Goal: Task Accomplishment & Management: Use online tool/utility

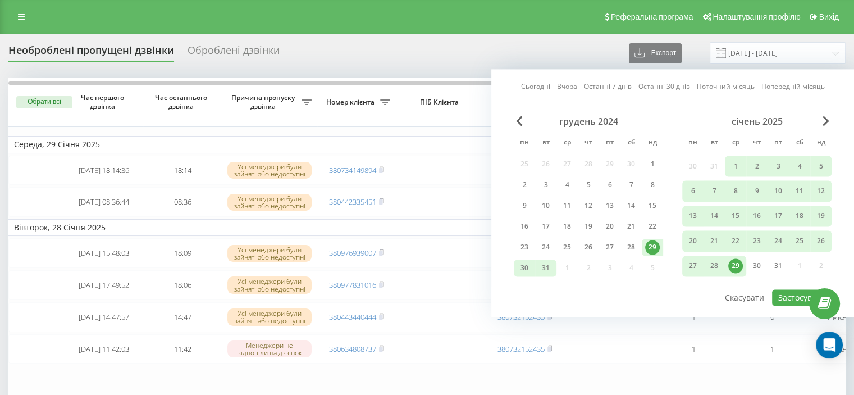
click at [597, 85] on link "Останні 7 днів" at bounding box center [608, 86] width 48 height 11
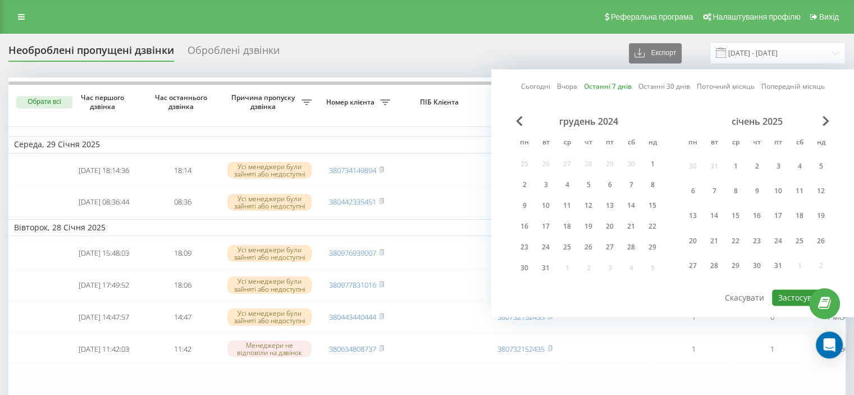
click at [793, 289] on button "Застосувати" at bounding box center [802, 297] width 60 height 16
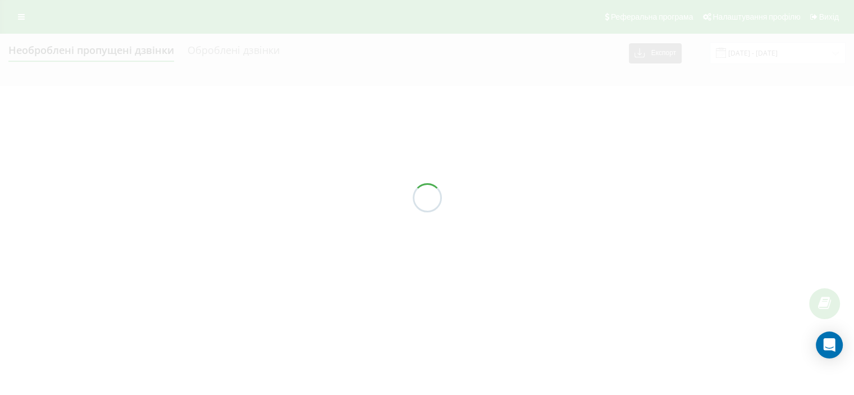
type input "[DATE] - [DATE]"
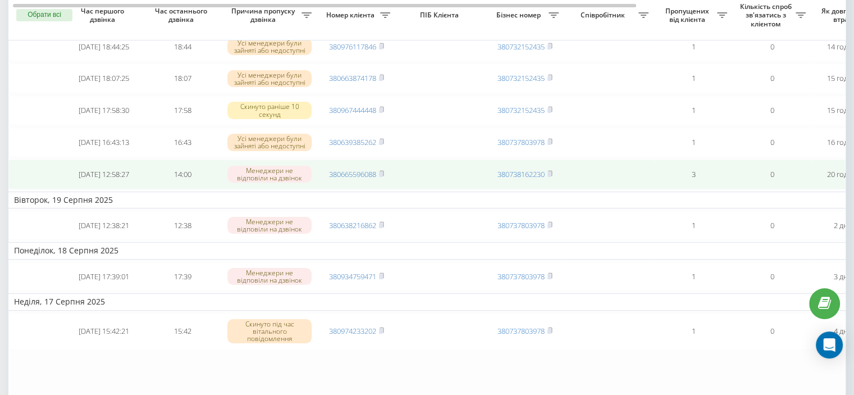
scroll to position [112, 0]
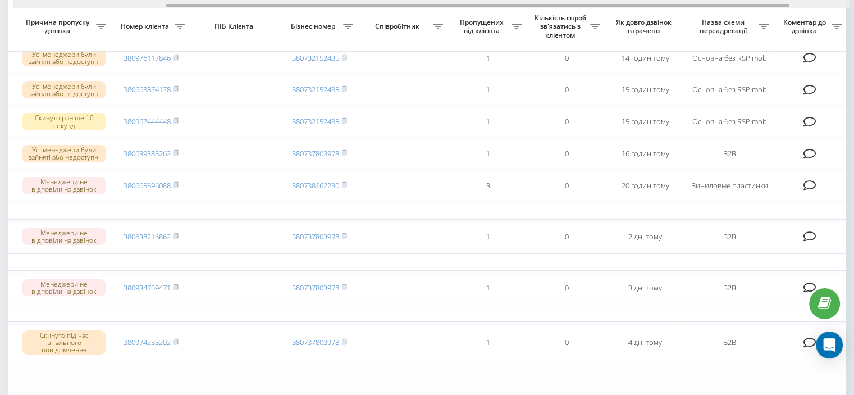
drag, startPoint x: 584, startPoint y: 5, endPoint x: 735, endPoint y: -28, distance: 154.1
click at [735, 0] on html "[DOMAIN_NAME] Проекти [DOMAIN_NAME] Дашборд Центр звернень Журнал дзвінків Журн…" at bounding box center [427, 85] width 854 height 395
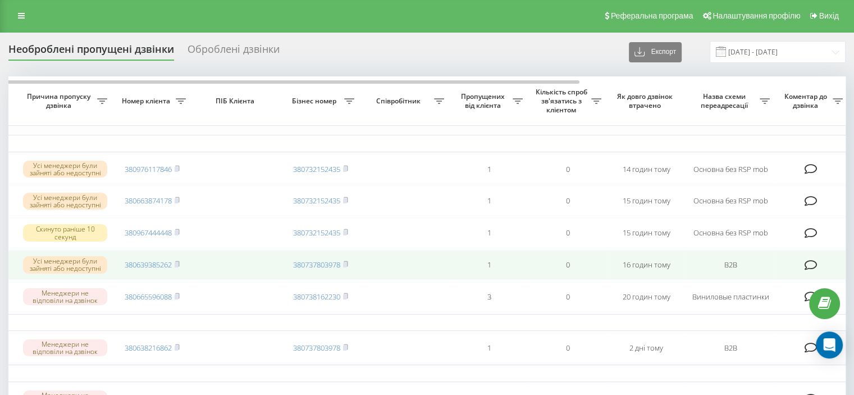
scroll to position [0, 0]
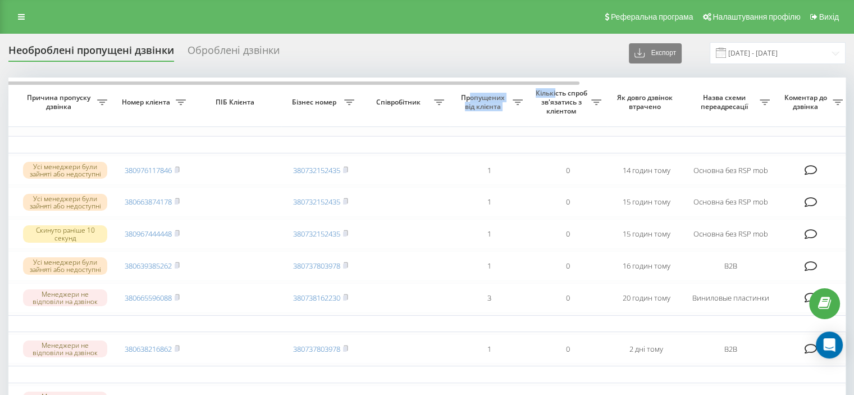
drag, startPoint x: 507, startPoint y: 90, endPoint x: 535, endPoint y: 87, distance: 28.8
click at [554, 87] on tr "Обрати всі Час першого дзвінка Час останнього дзвінка Причина пропуску дзвінка …" at bounding box center [365, 102] width 1123 height 49
click at [356, 118] on th "Бізнес номер" at bounding box center [320, 102] width 79 height 49
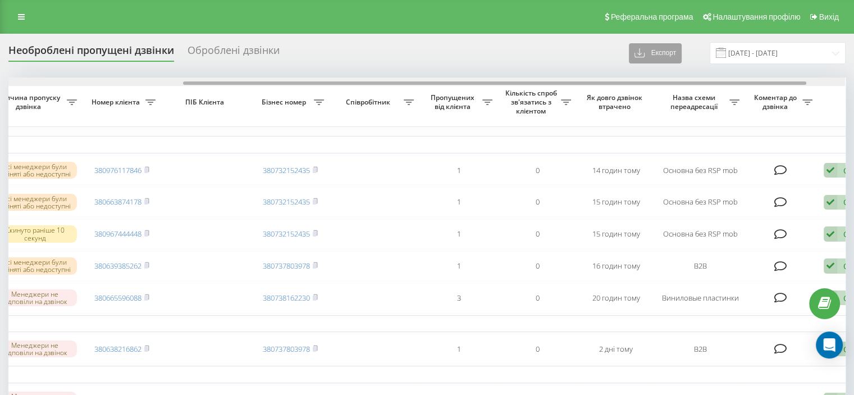
scroll to position [0, 285]
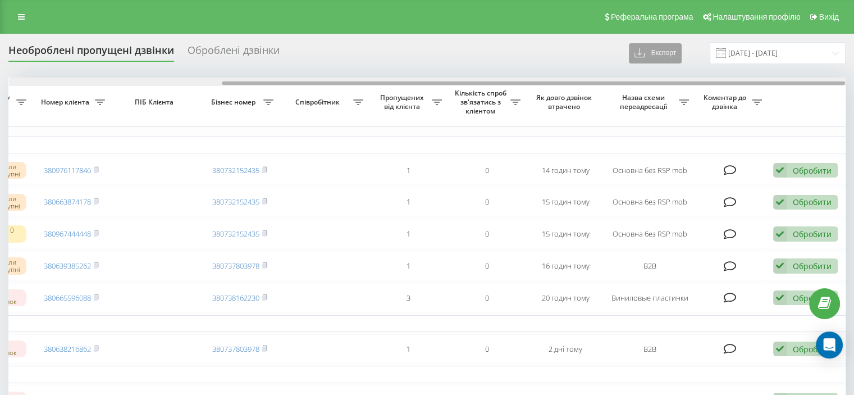
drag, startPoint x: 405, startPoint y: 83, endPoint x: 654, endPoint y: 62, distance: 250.3
click at [654, 62] on div "Необроблені пропущені дзвінки Оброблені дзвінки Експорт .csv .xlsx [DATE] - [DA…" at bounding box center [426, 320] width 837 height 556
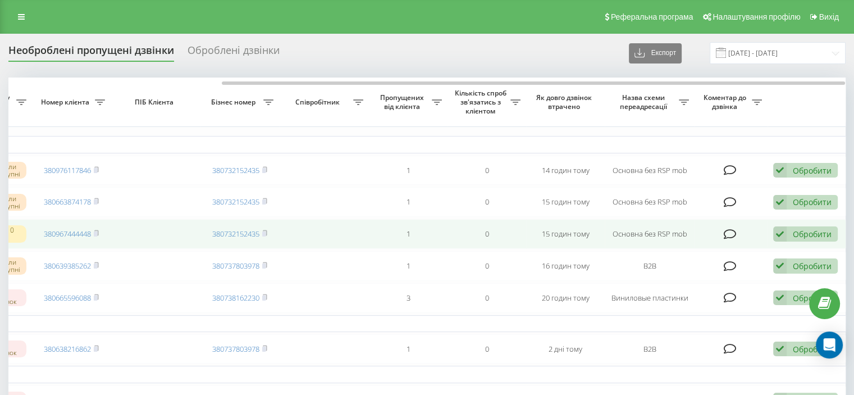
click at [793, 239] on div "Обробити" at bounding box center [812, 234] width 39 height 11
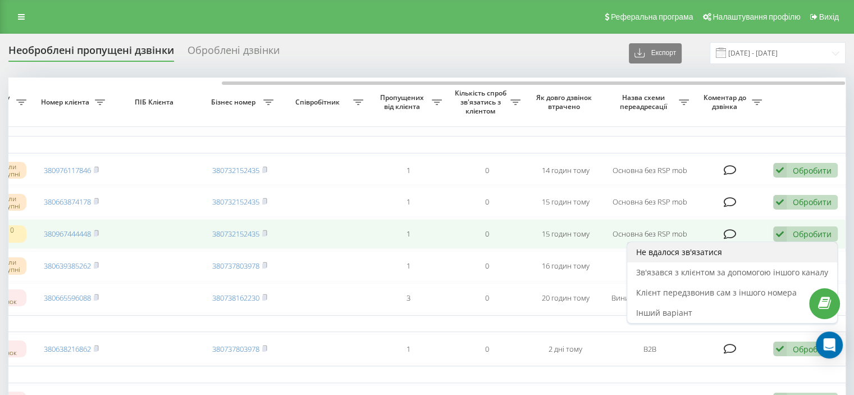
click at [761, 260] on div "Не вдалося зв'язатися" at bounding box center [732, 252] width 210 height 20
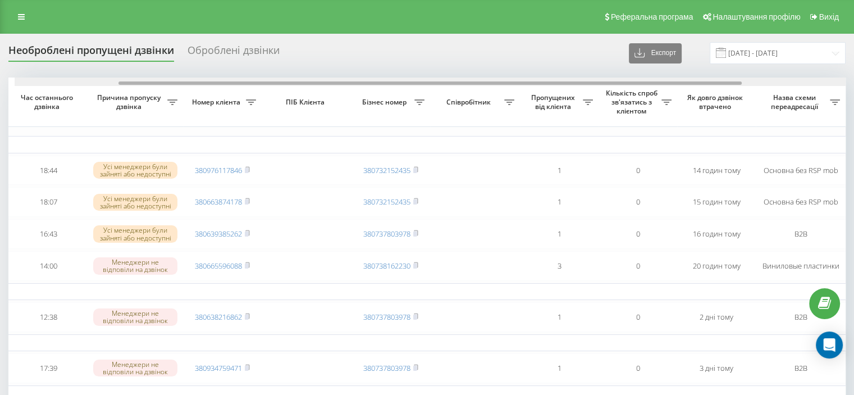
scroll to position [0, 140]
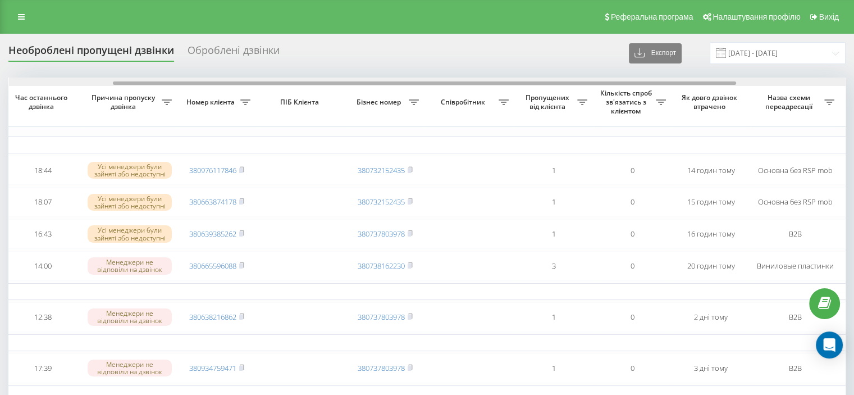
drag, startPoint x: 579, startPoint y: 84, endPoint x: 684, endPoint y: 87, distance: 104.5
click at [684, 87] on div "Обрати всі Час першого дзвінка Час останнього дзвінка Причина пропуску дзвінка …" at bounding box center [426, 300] width 837 height 444
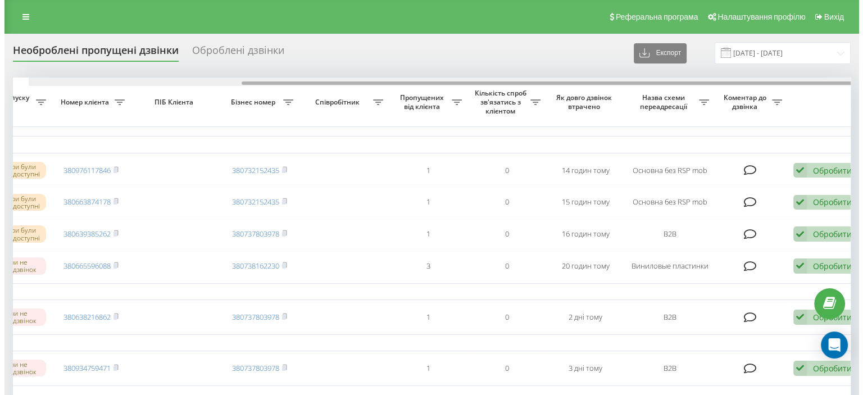
scroll to position [0, 285]
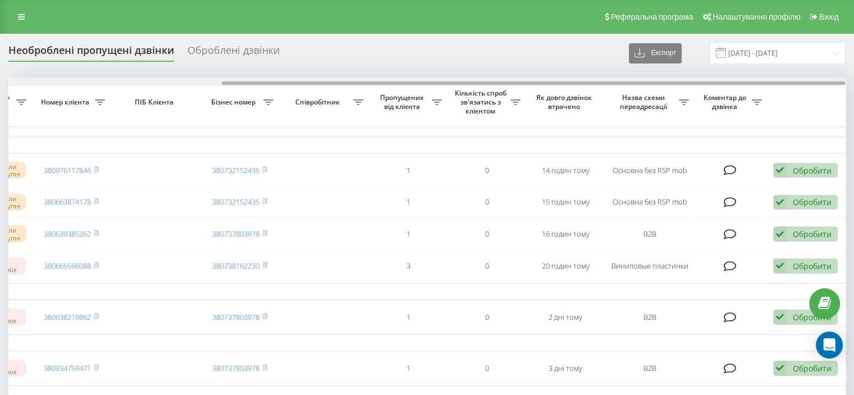
drag, startPoint x: 506, startPoint y: 81, endPoint x: 684, endPoint y: 83, distance: 178.1
click at [683, 83] on div at bounding box center [533, 82] width 623 height 3
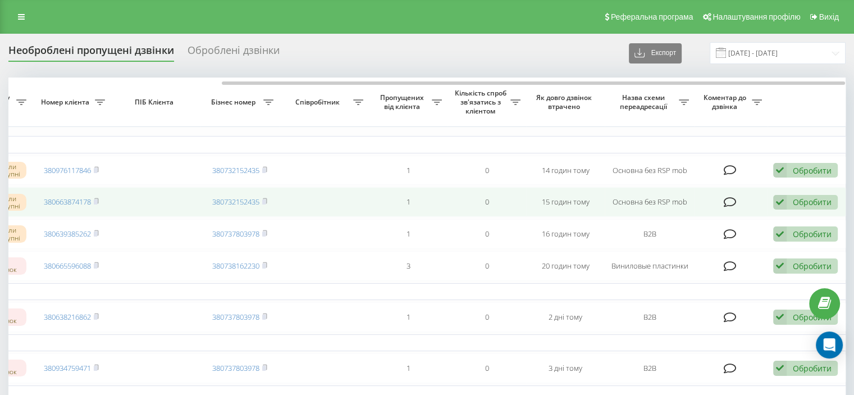
click at [790, 202] on div "Обробити Не вдалося зв'язатися Зв'язався з клієнтом за допомогою іншого каналу …" at bounding box center [805, 202] width 65 height 15
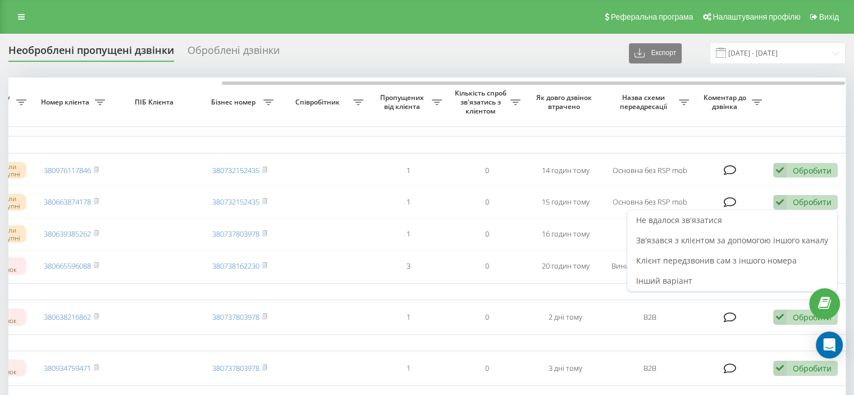
click at [779, 218] on div "Не вдалося зв'язатися" at bounding box center [732, 220] width 210 height 20
